Goal: Transaction & Acquisition: Purchase product/service

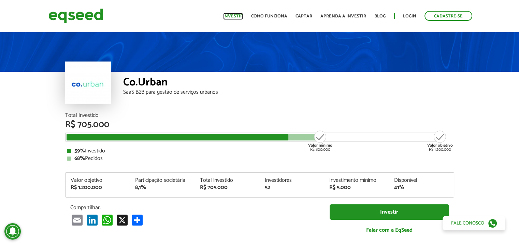
click at [239, 14] on link "Investir" at bounding box center [233, 16] width 20 height 4
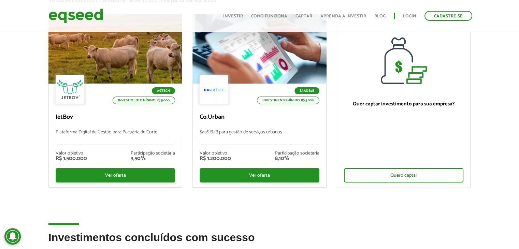
scroll to position [68, 0]
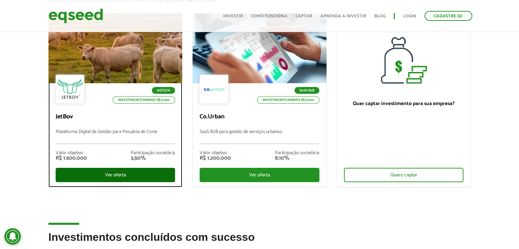
click at [144, 172] on div "Ver oferta" at bounding box center [116, 175] width 120 height 14
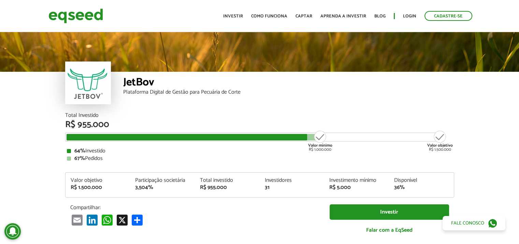
scroll to position [814, 0]
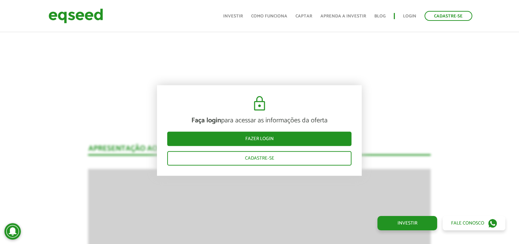
drag, startPoint x: 434, startPoint y: 114, endPoint x: 435, endPoint y: 118, distance: 3.8
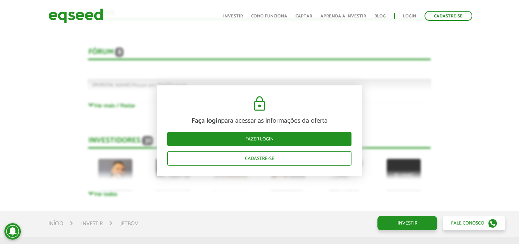
scroll to position [1770, 0]
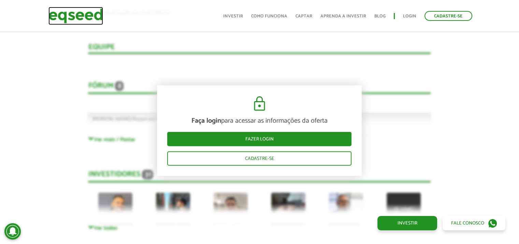
click at [87, 11] on img at bounding box center [75, 16] width 55 height 18
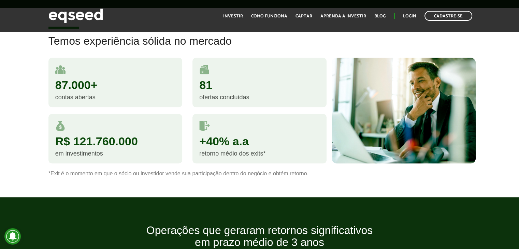
scroll to position [614, 0]
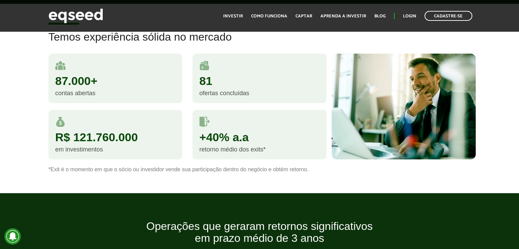
drag, startPoint x: 237, startPoint y: 136, endPoint x: 231, endPoint y: 99, distance: 37.4
click at [237, 128] on div "+40% a.a retorno médio dos exits*" at bounding box center [260, 134] width 134 height 49
drag, startPoint x: 227, startPoint y: 90, endPoint x: 221, endPoint y: 90, distance: 6.5
click at [227, 90] on div "ofertas concluídas" at bounding box center [259, 93] width 121 height 6
click at [147, 90] on div "contas abertas" at bounding box center [115, 93] width 121 height 6
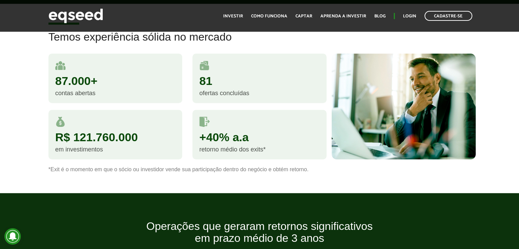
drag, startPoint x: 150, startPoint y: 127, endPoint x: 279, endPoint y: 134, distance: 129.2
click at [174, 129] on div "R$ 121.760.000 em investimentos" at bounding box center [115, 134] width 134 height 49
drag, startPoint x: 309, startPoint y: 129, endPoint x: 367, endPoint y: 117, distance: 60.0
click at [320, 128] on div "+40% a.a retorno médio dos exits*" at bounding box center [260, 134] width 134 height 49
drag, startPoint x: 367, startPoint y: 117, endPoint x: 395, endPoint y: 111, distance: 28.4
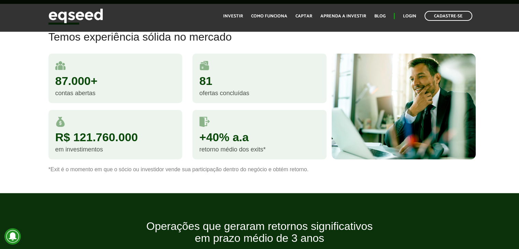
click at [376, 115] on div at bounding box center [404, 107] width 144 height 106
click at [395, 111] on div at bounding box center [404, 107] width 144 height 106
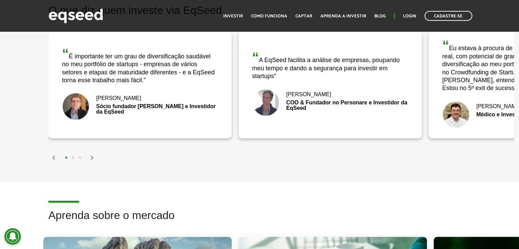
scroll to position [1058, 0]
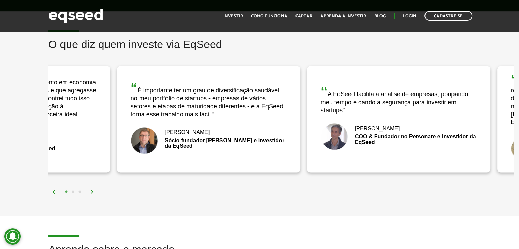
drag, startPoint x: 431, startPoint y: 133, endPoint x: 520, endPoint y: 133, distance: 89.4
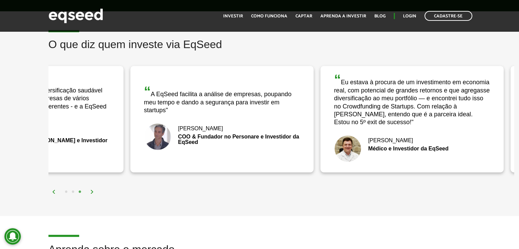
drag, startPoint x: 185, startPoint y: 160, endPoint x: 457, endPoint y: 163, distance: 272.1
click at [457, 163] on div "“ Eu estava à procura de um investimento em economia real, com potencial de gra…" at bounding box center [412, 119] width 183 height 107
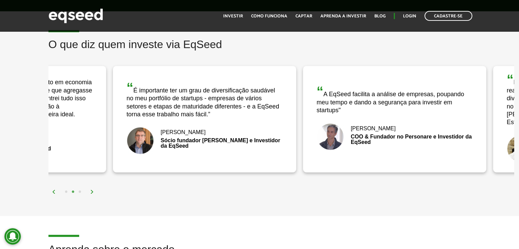
drag, startPoint x: 139, startPoint y: 157, endPoint x: 394, endPoint y: 161, distance: 254.7
click at [394, 161] on div "“ A EqSeed facilita a análise de empresas, poupando meu tempo e dando a seguran…" at bounding box center [394, 119] width 183 height 107
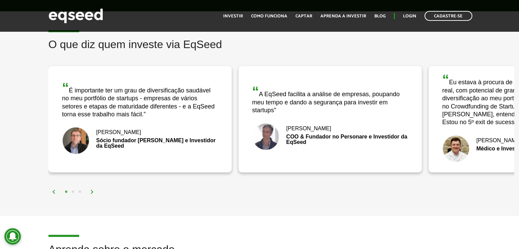
drag, startPoint x: 186, startPoint y: 163, endPoint x: 360, endPoint y: 159, distance: 173.5
click at [232, 159] on div "“ É importante ter um grau de diversificação saudável no meu portfólio de start…" at bounding box center [139, 119] width 183 height 107
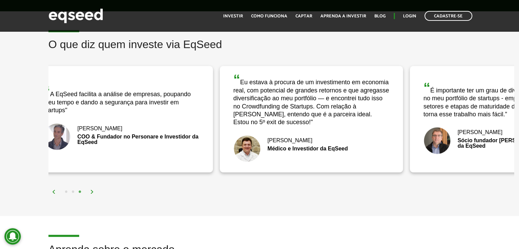
drag, startPoint x: 170, startPoint y: 150, endPoint x: 341, endPoint y: 154, distance: 171.4
click at [341, 154] on div "Fernando De Marco Médico e Investidor da EqSeed" at bounding box center [311, 148] width 156 height 27
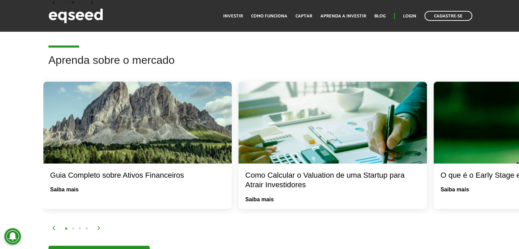
scroll to position [1263, 0]
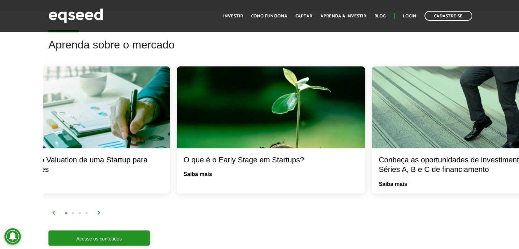
drag, startPoint x: 324, startPoint y: 144, endPoint x: 0, endPoint y: 131, distance: 324.6
click at [0, 131] on div "Aprenda sobre o mercado O que é o Early Stage em Startups? Saiba mais Conheça a…" at bounding box center [259, 142] width 519 height 207
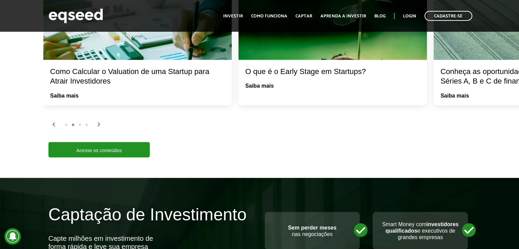
scroll to position [1365, 0]
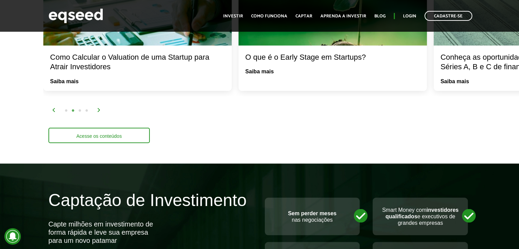
click at [102, 135] on link "Acesse os conteúdos" at bounding box center [98, 135] width 101 height 15
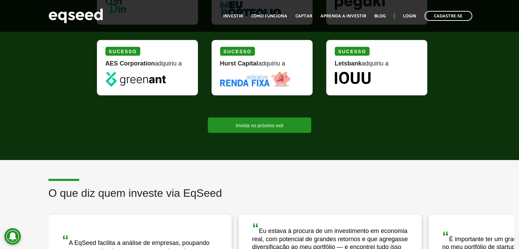
scroll to position [853, 0]
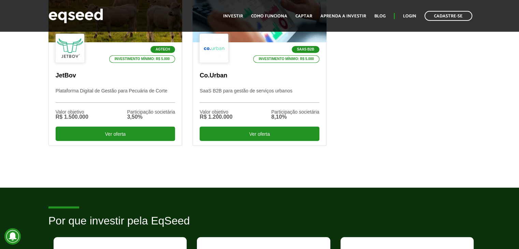
scroll to position [410, 0]
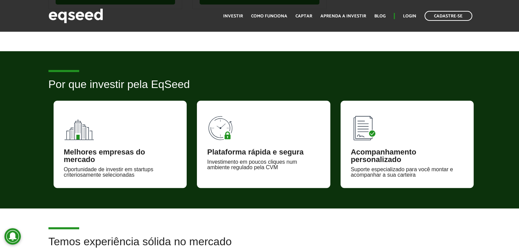
drag, startPoint x: 104, startPoint y: 161, endPoint x: 99, endPoint y: 143, distance: 18.8
click at [104, 159] on div "Melhores empresas do mercado" at bounding box center [120, 155] width 113 height 15
click at [93, 133] on img at bounding box center [79, 126] width 31 height 31
click at [91, 122] on img at bounding box center [79, 126] width 31 height 31
drag, startPoint x: 254, startPoint y: 143, endPoint x: 279, endPoint y: 145, distance: 24.7
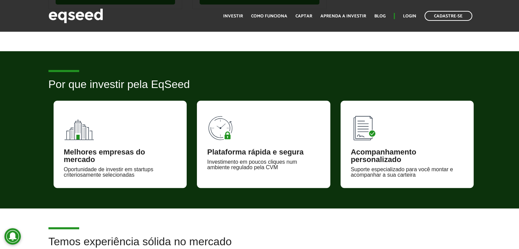
click at [263, 143] on div "Plataforma rápida e segura Investimento em poucos cliques num ambiente regulado…" at bounding box center [263, 144] width 133 height 87
drag, startPoint x: 349, startPoint y: 146, endPoint x: 301, endPoint y: 153, distance: 48.7
click at [349, 146] on div "Acompanhamento personalizado Suporte especializado para você montar e acompanha…" at bounding box center [407, 144] width 133 height 87
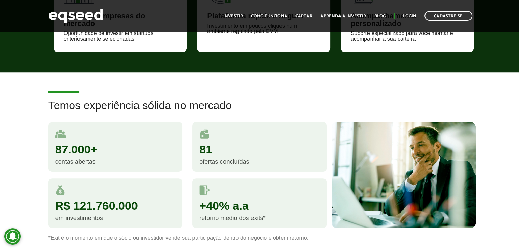
scroll to position [546, 0]
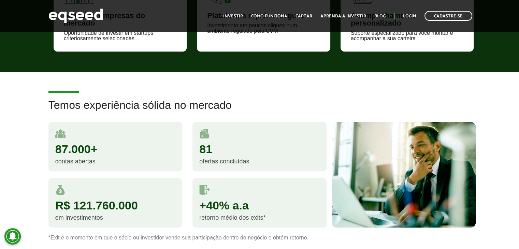
click at [265, 141] on div "81 ofertas concluídas" at bounding box center [260, 146] width 134 height 49
click at [288, 197] on div "+40% a.a retorno médio dos exits*" at bounding box center [260, 202] width 134 height 49
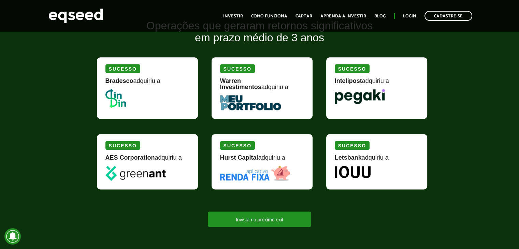
scroll to position [819, 0]
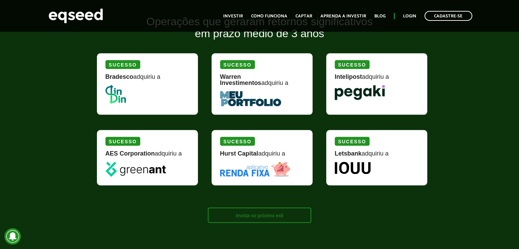
click at [276, 214] on link "Invista no próximo exit" at bounding box center [259, 215] width 103 height 15
